Goal: Check status: Verify the current state of an ongoing process or item

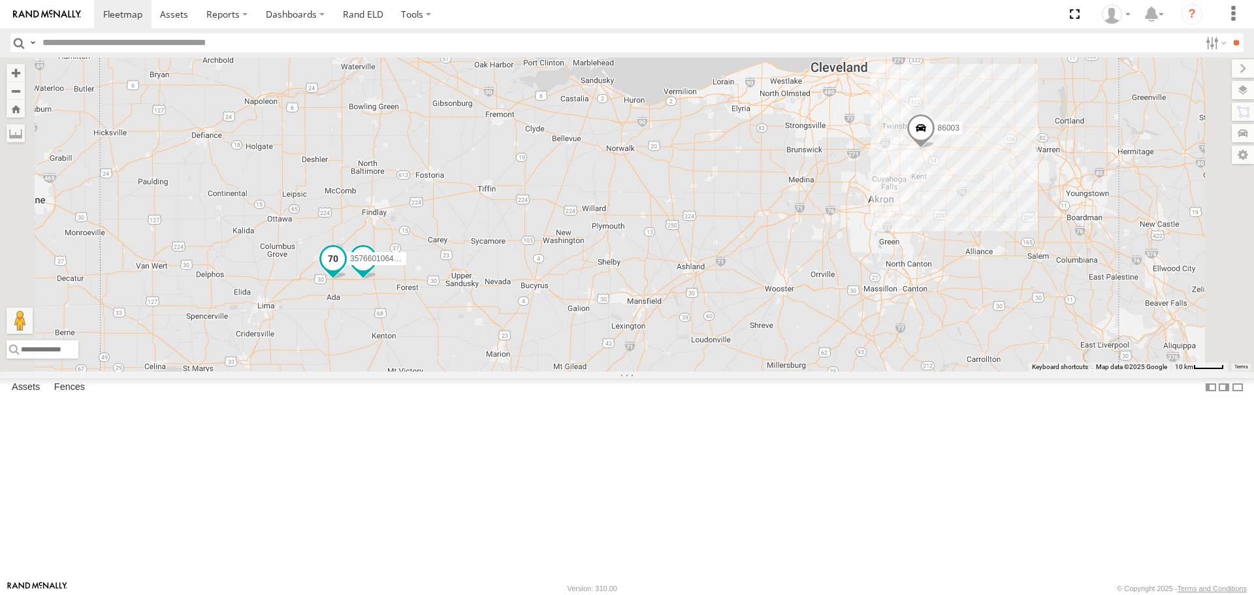
click at [345, 270] on span at bounding box center [333, 259] width 24 height 24
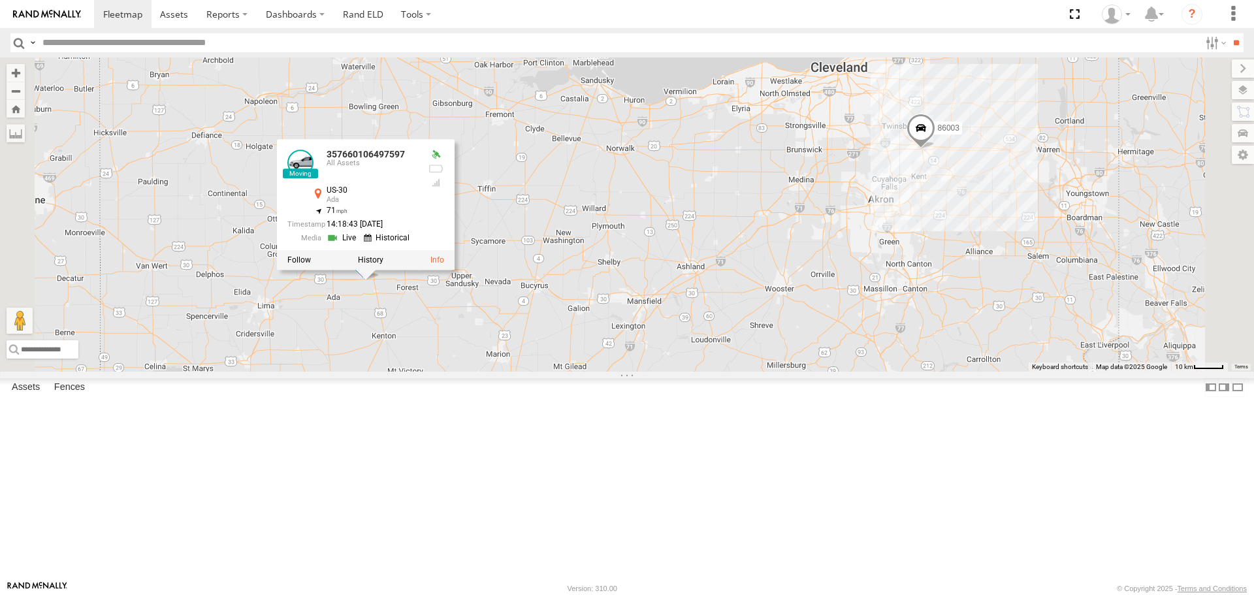
click at [606, 295] on div "86003 TR060 357660106497597 357660106497597 All Assets US-30 Ada 40.82496 , -83…" at bounding box center [627, 214] width 1254 height 314
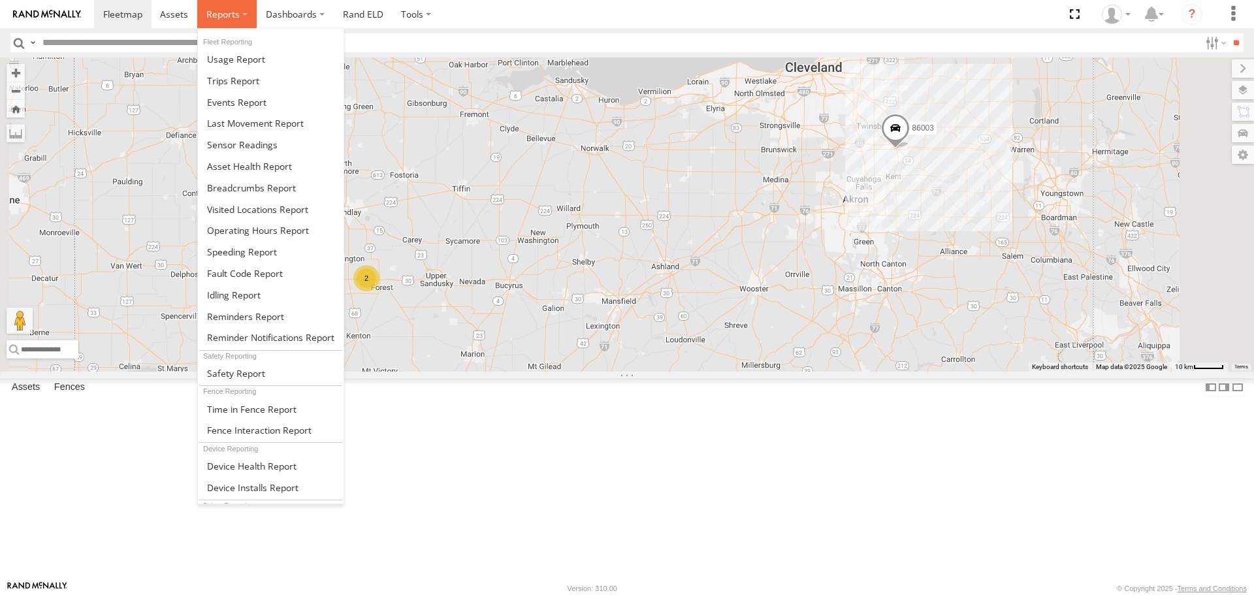
click at [240, 12] on label at bounding box center [226, 14] width 59 height 28
click at [249, 98] on span at bounding box center [236, 102] width 59 height 12
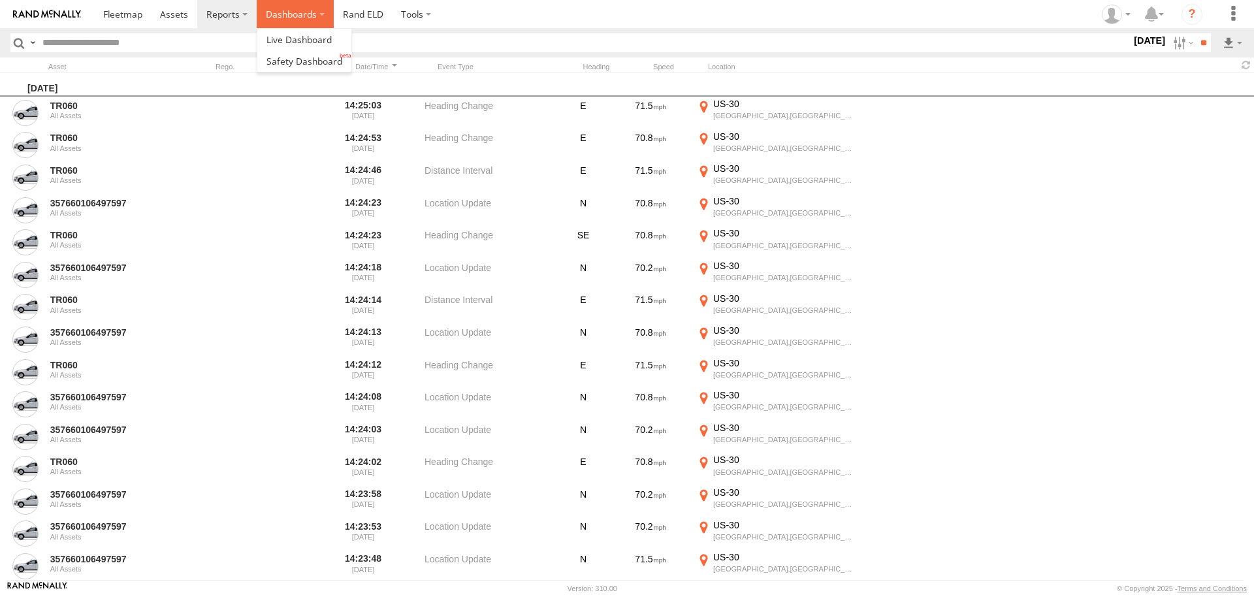
click at [286, 14] on label "Dashboards" at bounding box center [295, 14] width 77 height 28
click at [300, 38] on span at bounding box center [299, 39] width 65 height 12
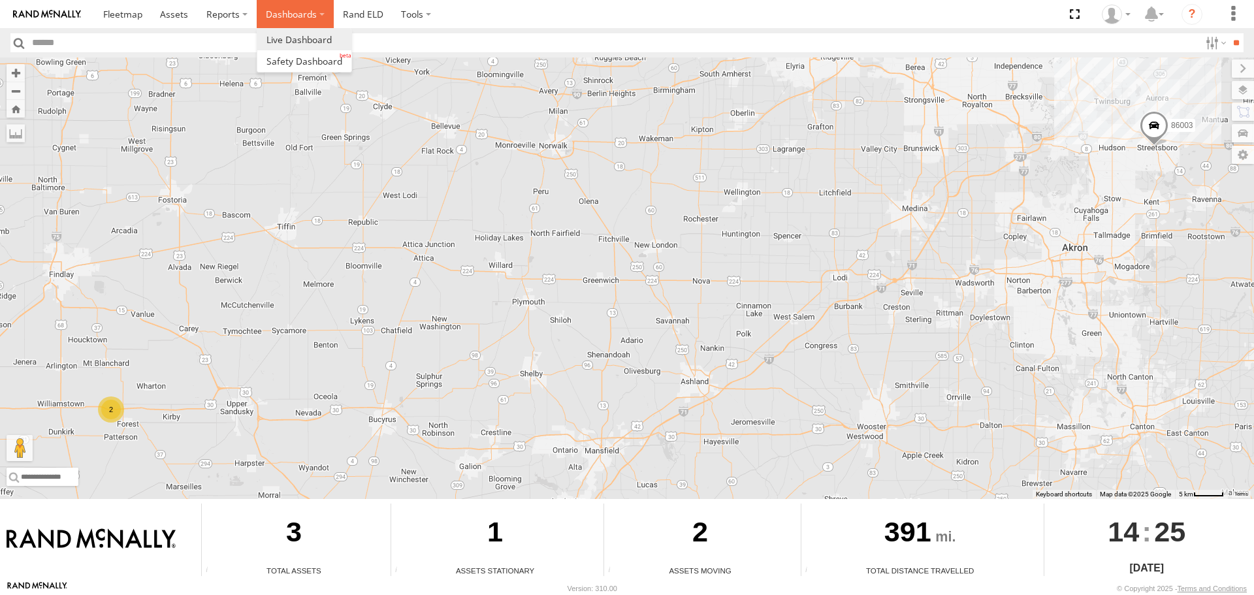
click at [322, 16] on label "Dashboards" at bounding box center [295, 14] width 77 height 28
click at [303, 57] on span at bounding box center [305, 61] width 76 height 12
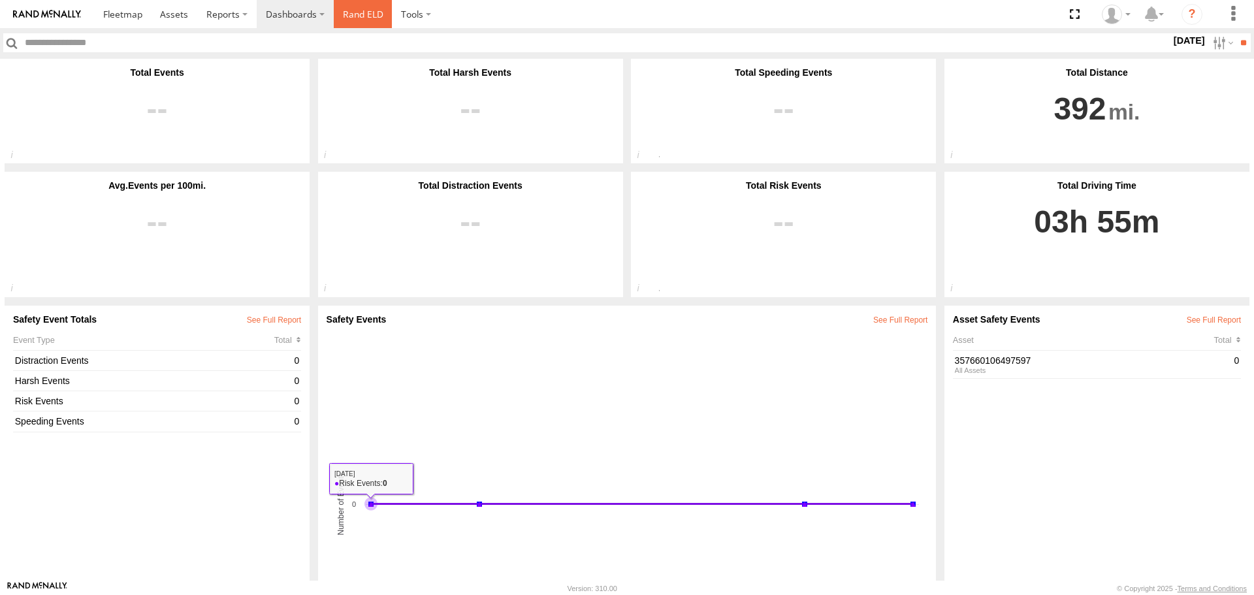
click at [355, 16] on link "Rand ELD" at bounding box center [363, 14] width 59 height 28
click at [125, 12] on span at bounding box center [122, 14] width 39 height 12
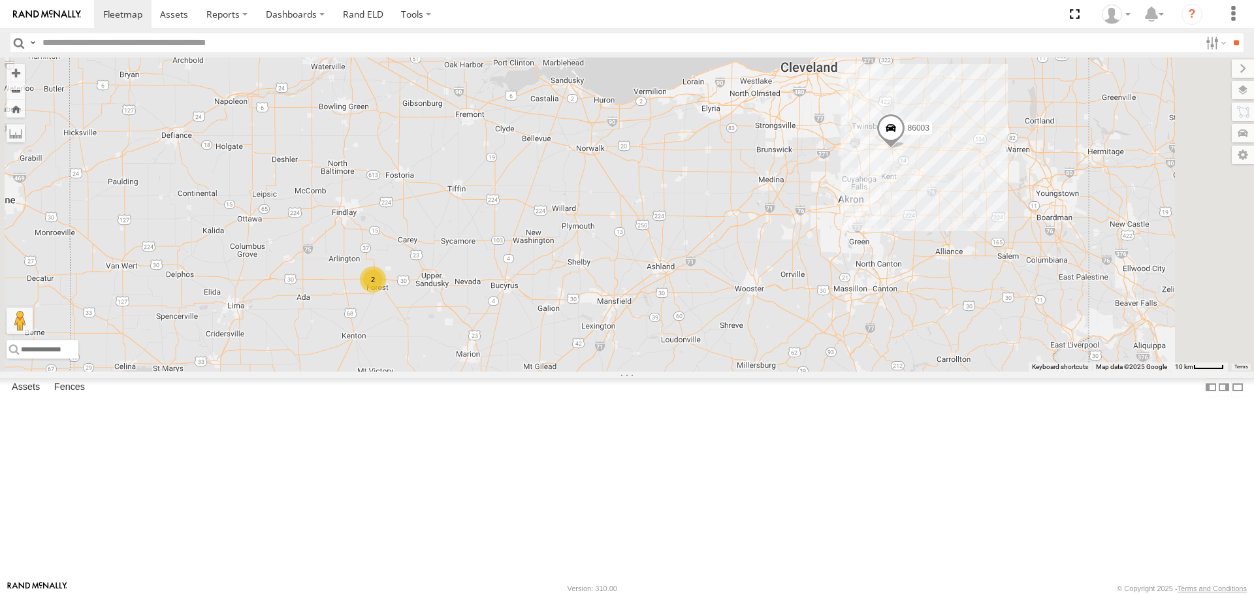
click at [0, 0] on link at bounding box center [0, 0] width 0 height 0
